Goal: Transaction & Acquisition: Subscribe to service/newsletter

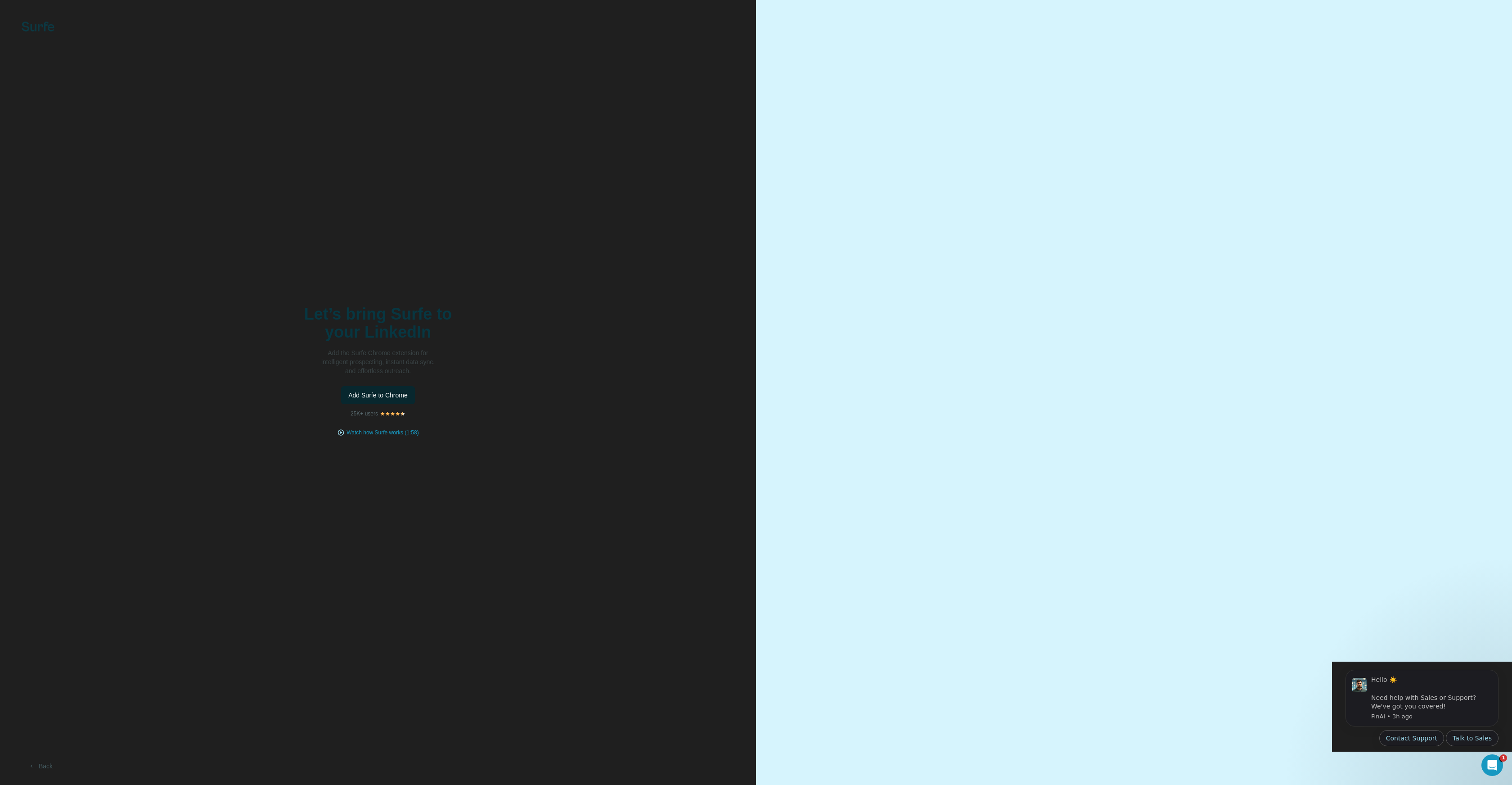
click at [385, 398] on span "Add Surfe to Chrome" at bounding box center [377, 395] width 59 height 9
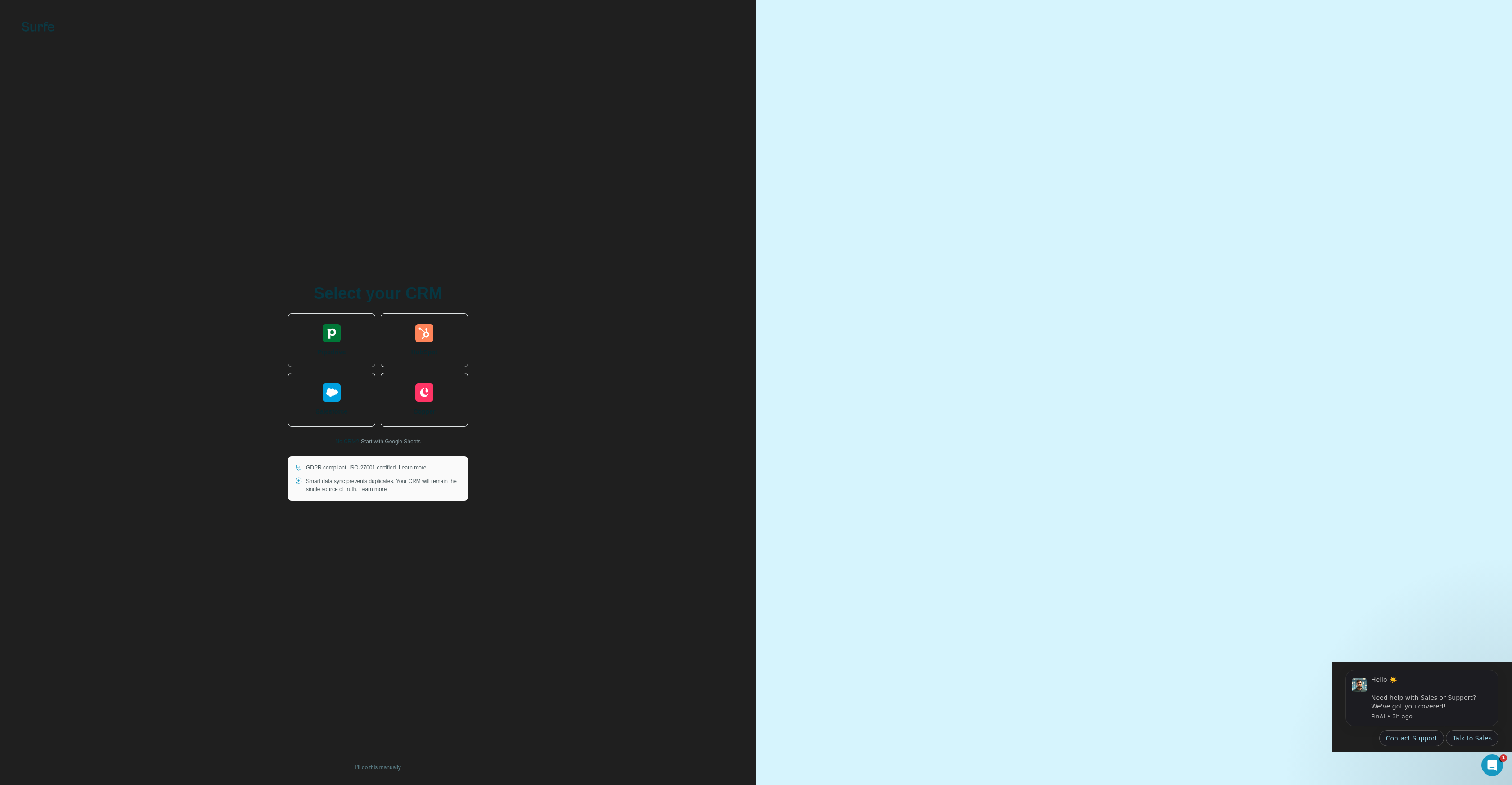
click at [562, 352] on div "Select your CRM Pipedrive HubSpot Salesforce Copper No CRM? Start with Google S…" at bounding box center [378, 393] width 720 height 216
click at [747, 551] on div "Select your CRM Pipedrive HubSpot Salesforce Copper No CRM? Start with Google S…" at bounding box center [378, 392] width 756 height 785
click at [26, 34] on div "Select your CRM Pipedrive HubSpot Salesforce Copper No CRM? Start with Google S…" at bounding box center [378, 392] width 756 height 785
click at [35, 30] on img at bounding box center [38, 26] width 33 height 10
click at [37, 23] on img at bounding box center [38, 26] width 33 height 10
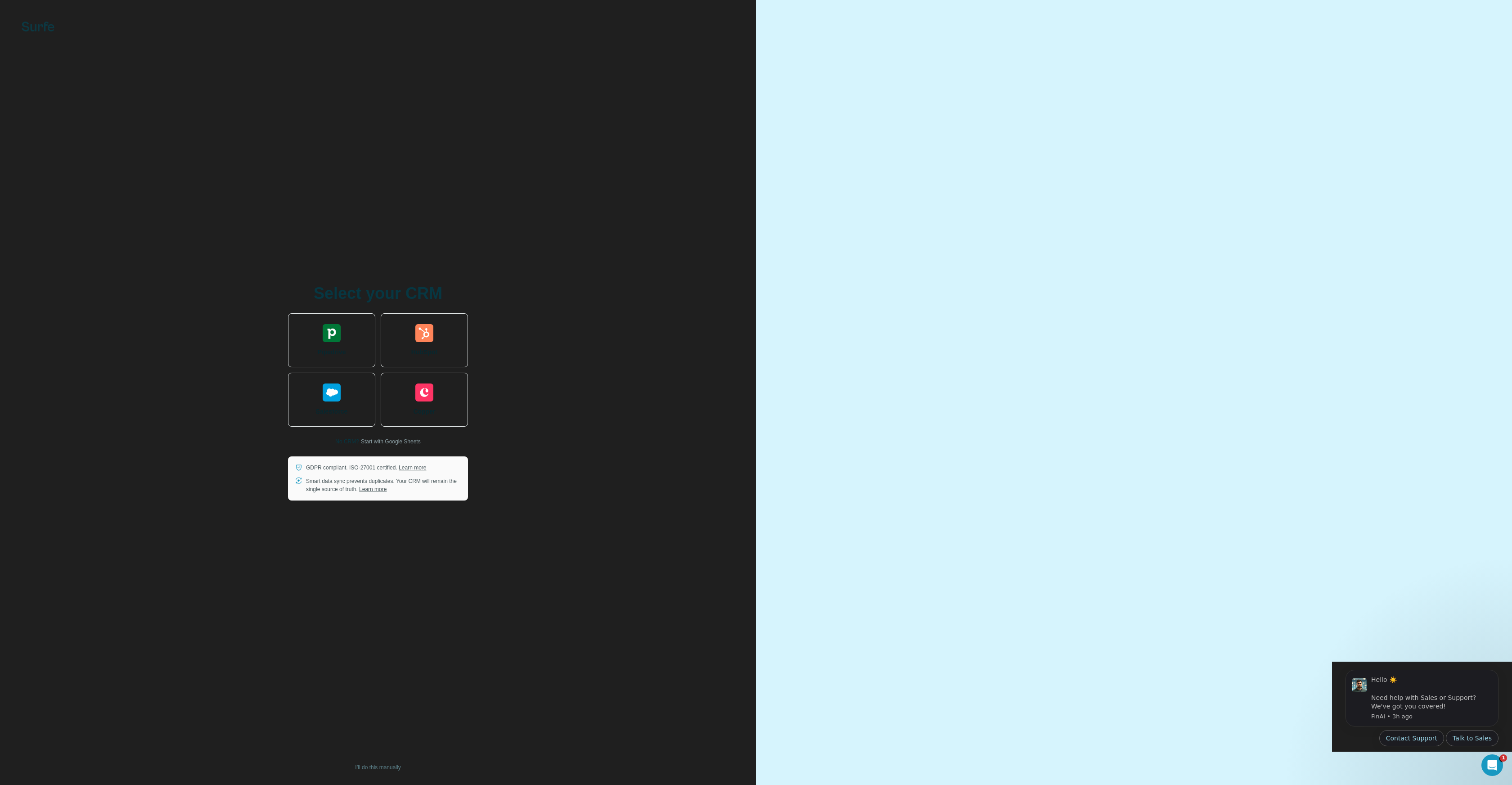
click at [606, 302] on div "Select your CRM Pipedrive HubSpot Salesforce Copper No CRM? Start with Google S…" at bounding box center [378, 393] width 720 height 216
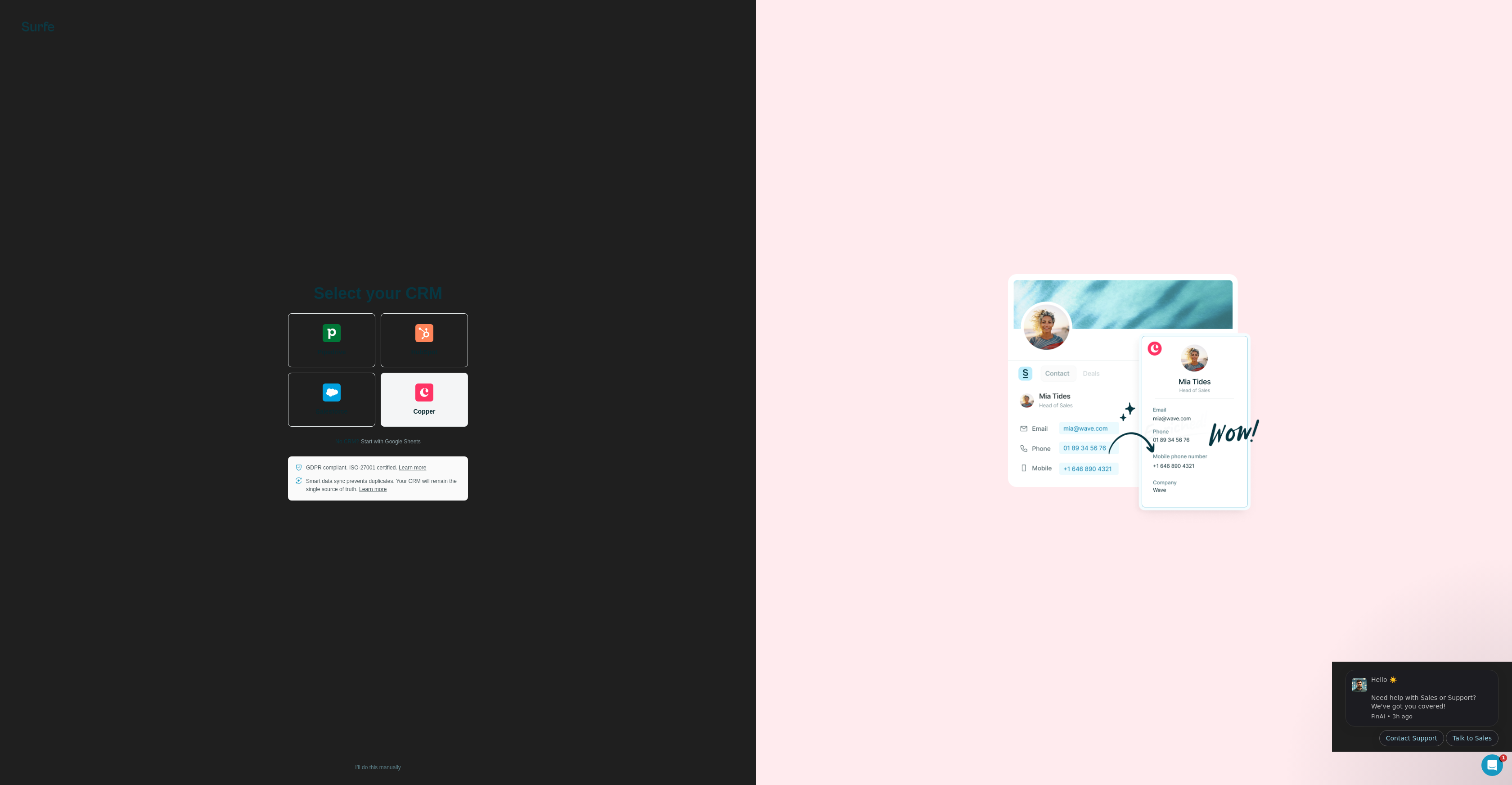
click at [440, 415] on div "Copper" at bounding box center [424, 400] width 87 height 54
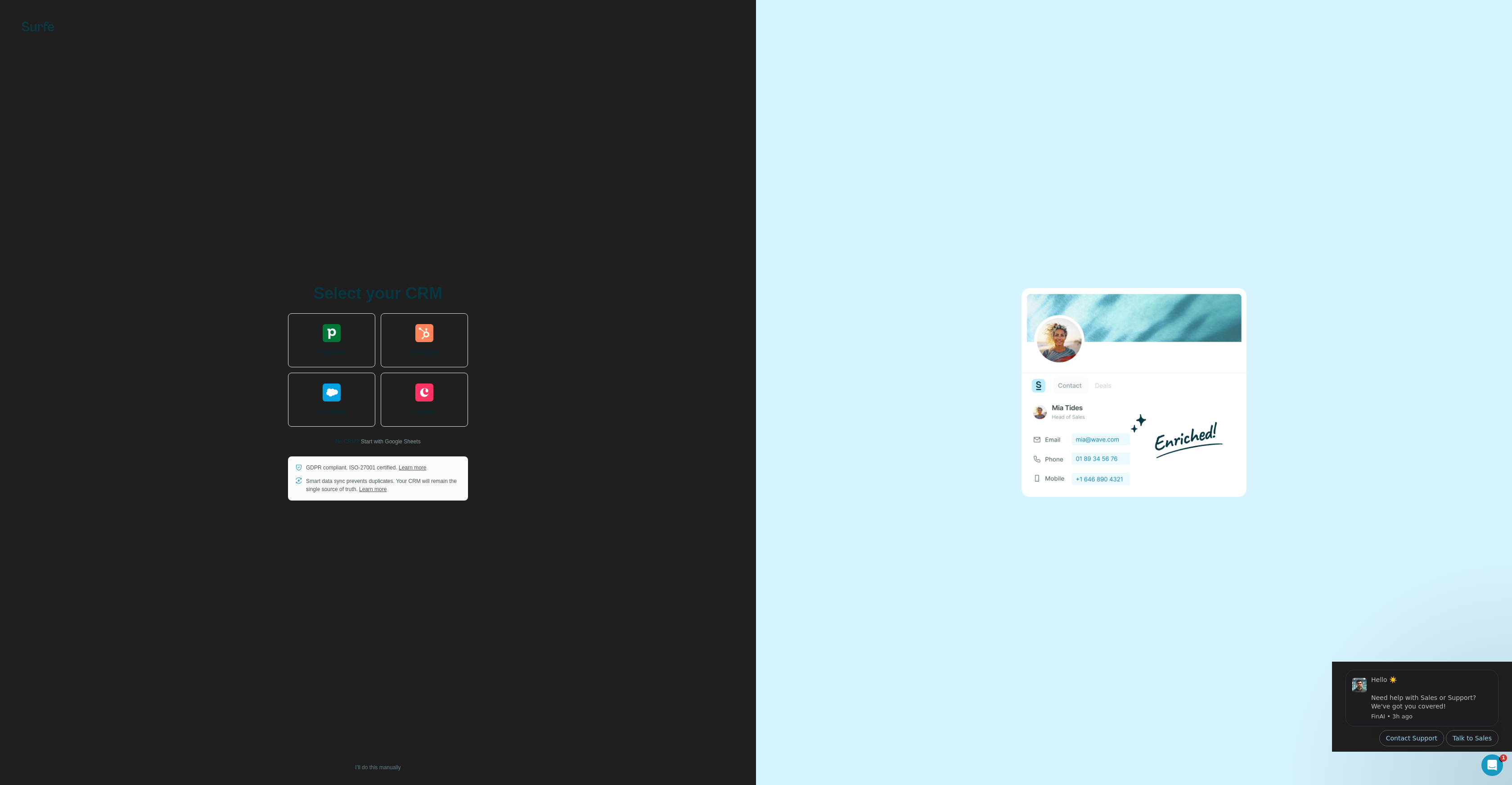
click at [846, 241] on div at bounding box center [1134, 392] width 756 height 785
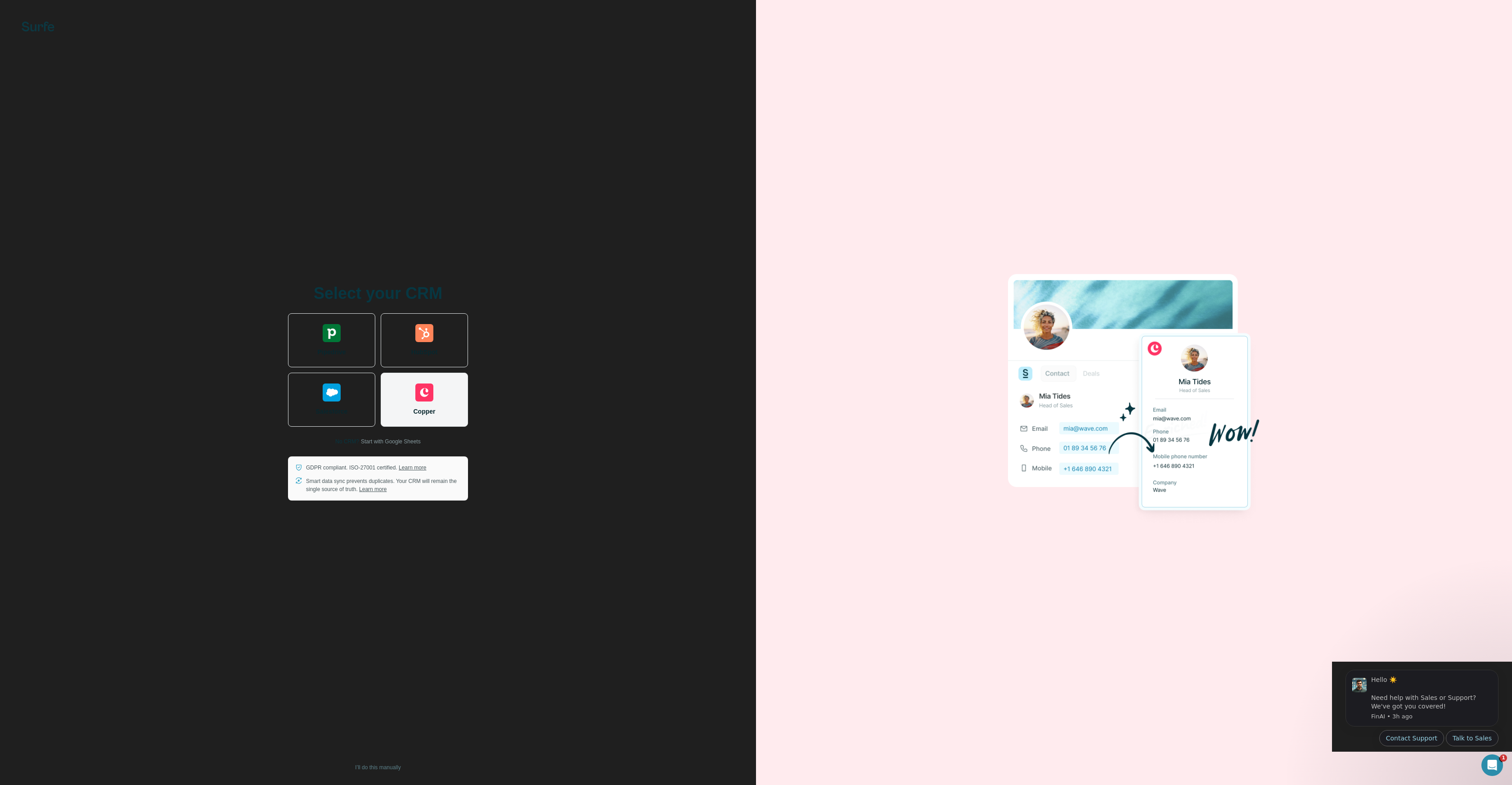
click at [430, 410] on span "Copper" at bounding box center [425, 411] width 22 height 9
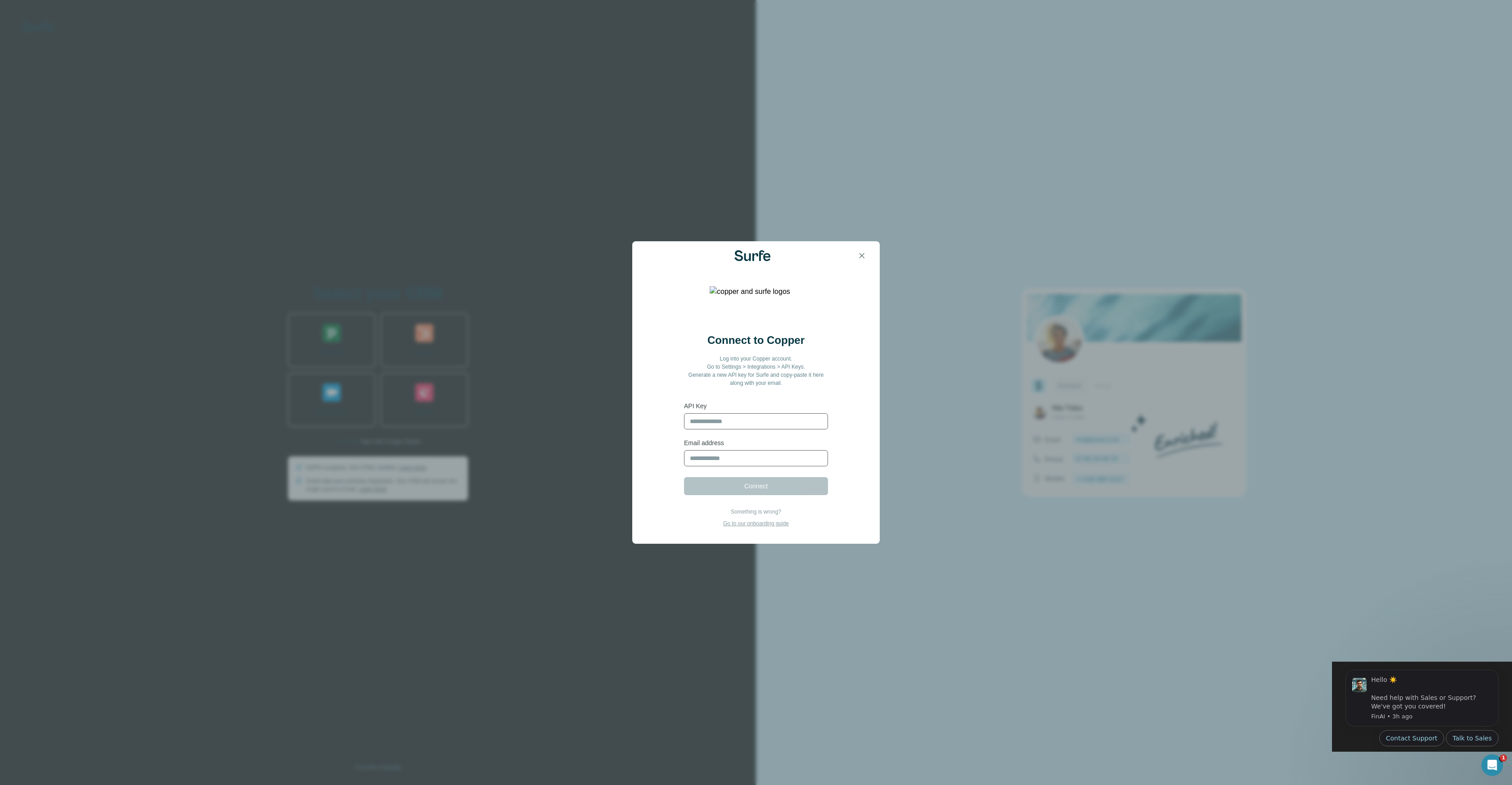
click at [757, 420] on input "text" at bounding box center [755, 422] width 144 height 16
paste input "**********"
type input "**********"
click at [726, 456] on input "email" at bounding box center [755, 459] width 144 height 16
type input "**********"
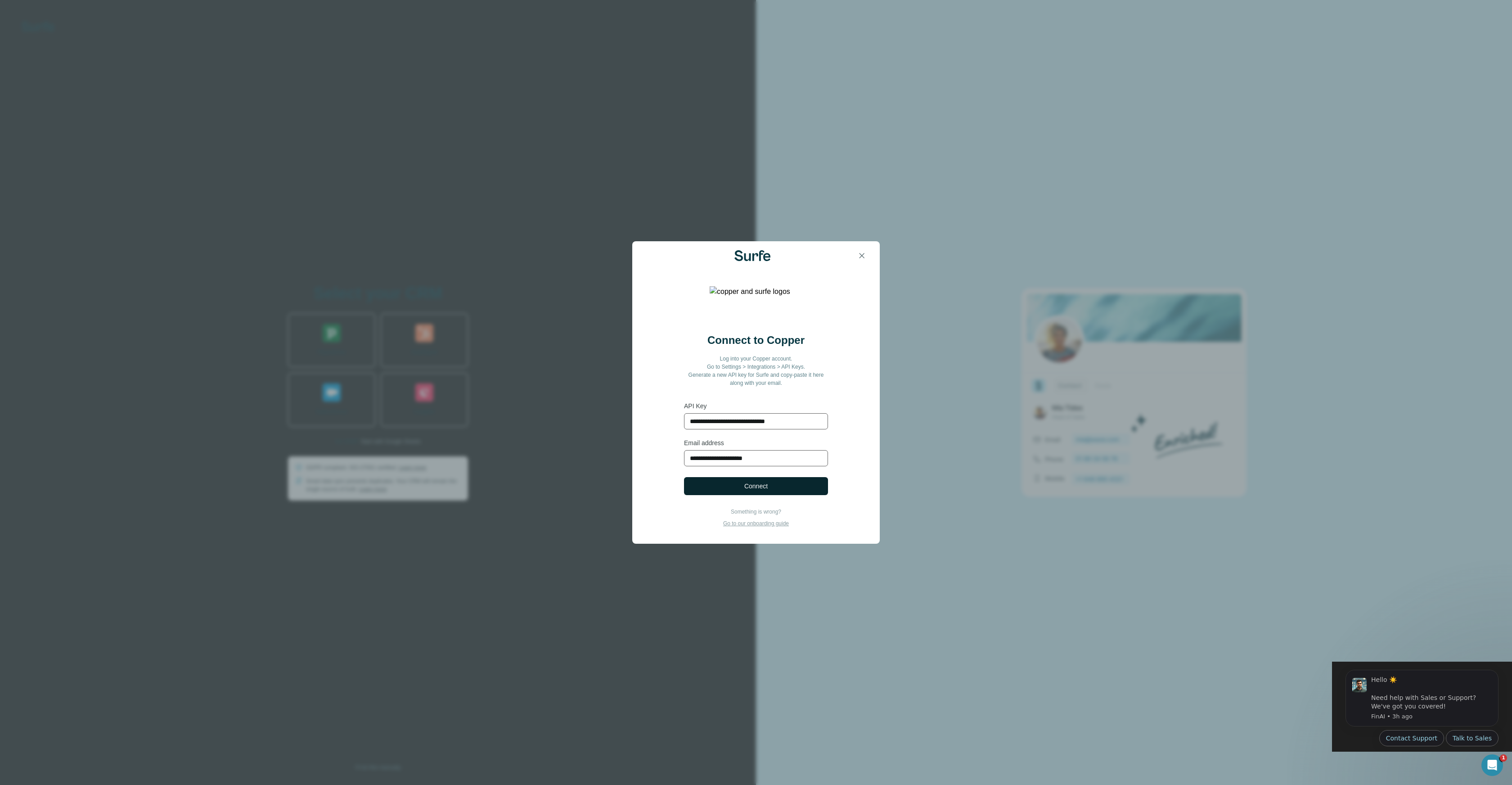
click at [737, 488] on button "Connect" at bounding box center [755, 486] width 144 height 18
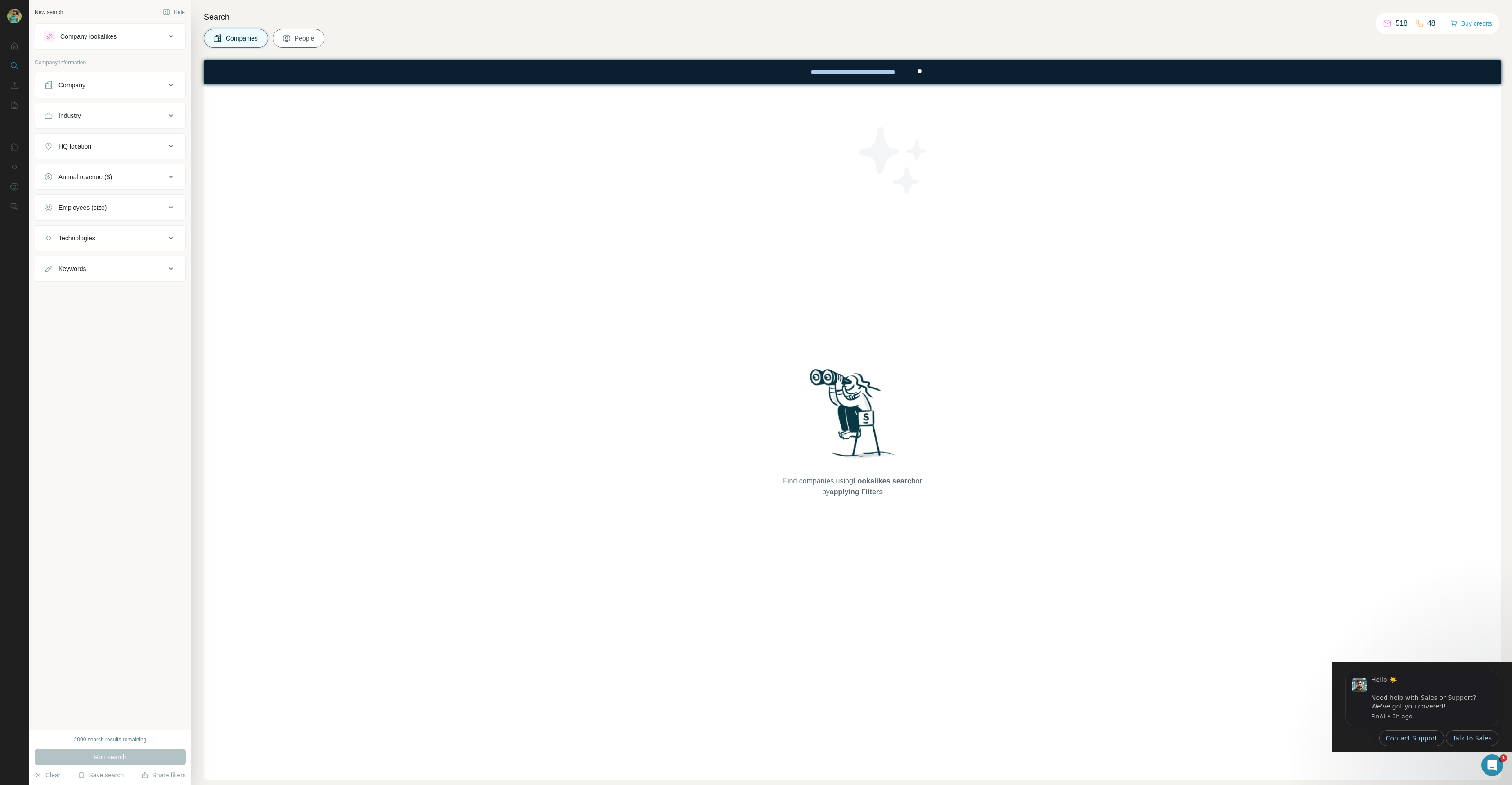
click at [160, 88] on div "Company" at bounding box center [104, 85] width 122 height 9
click at [159, 118] on div "Industry" at bounding box center [104, 115] width 122 height 9
click at [159, 119] on div "Industry" at bounding box center [104, 115] width 122 height 9
click at [159, 146] on div "HQ location" at bounding box center [104, 146] width 122 height 9
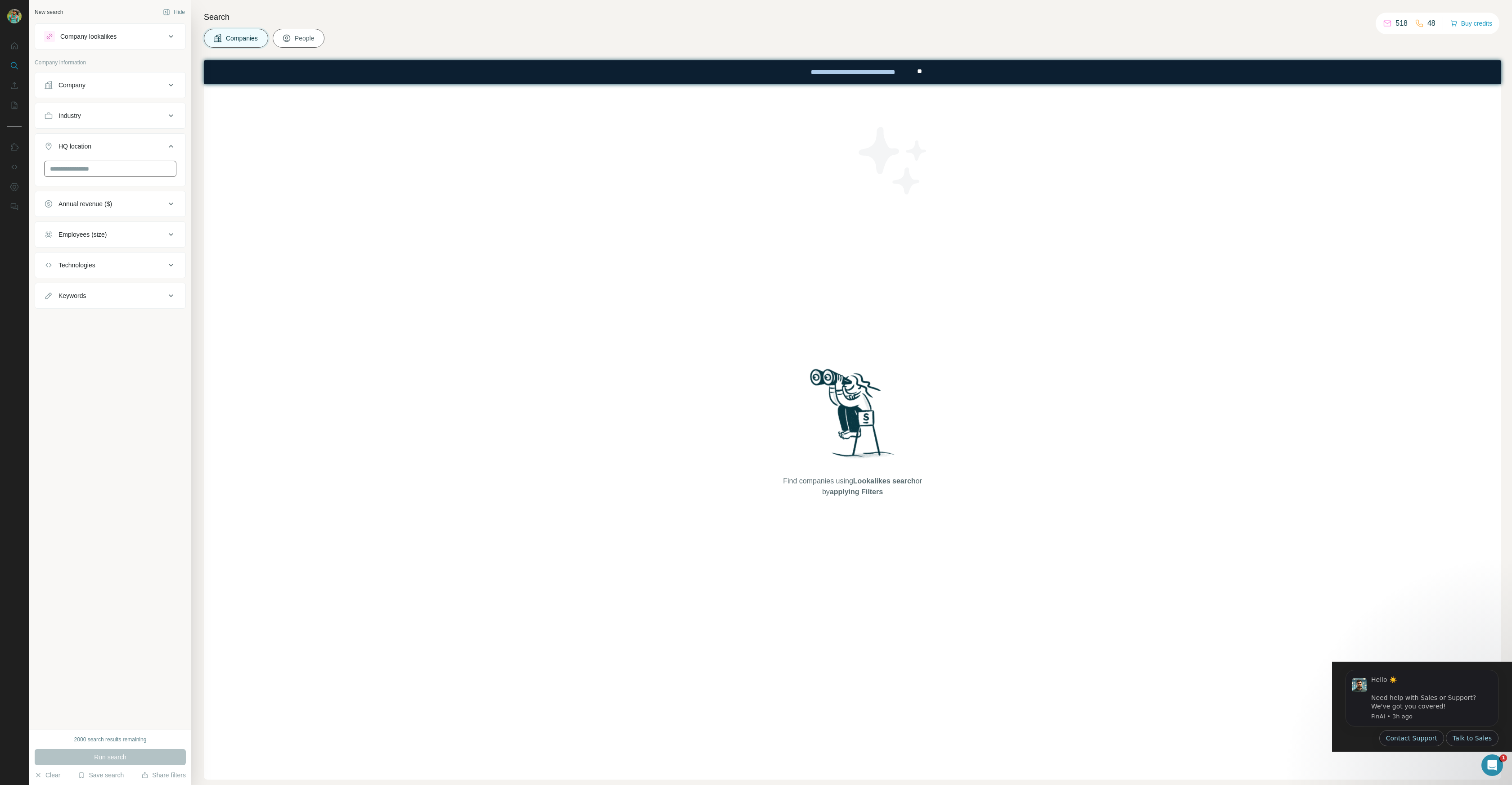
click at [159, 146] on div "HQ location" at bounding box center [104, 146] width 122 height 9
